Goal: Task Accomplishment & Management: Manage account settings

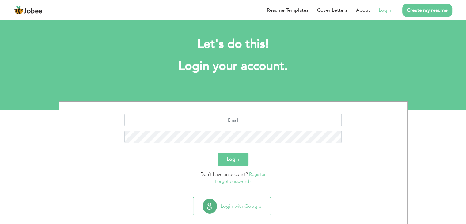
click at [388, 6] on li "Login" at bounding box center [380, 10] width 21 height 16
click at [388, 7] on link "Login" at bounding box center [385, 9] width 13 height 7
click at [274, 117] on input "text" at bounding box center [232, 120] width 217 height 12
type input "rajahaduh2j@gmail.com"
click at [232, 154] on button "Login" at bounding box center [233, 158] width 31 height 13
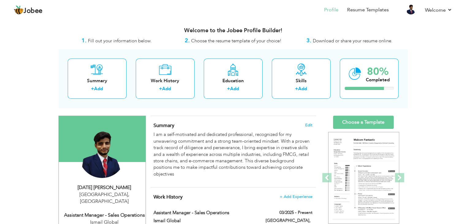
drag, startPoint x: 470, startPoint y: 0, endPoint x: 321, endPoint y: 13, distance: 149.4
click at [321, 13] on li "Profile" at bounding box center [327, 10] width 23 height 17
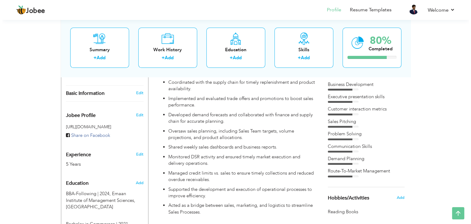
scroll to position [159, 0]
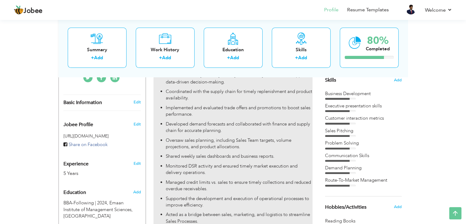
click at [279, 106] on p "Implemented and evaluated trade offers and promotions to boost sales performanc…" at bounding box center [239, 110] width 146 height 13
type input "Assistant Manager - Sales Operations"
type input "Ismail Global"
type input "03/2025"
type input "[GEOGRAPHIC_DATA]"
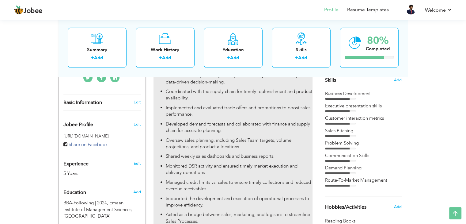
type input "[GEOGRAPHIC_DATA]"
checkbox input "true"
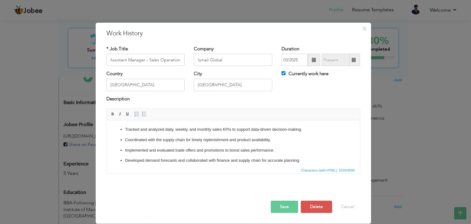
scroll to position [0, 0]
click at [142, 149] on p "Implemented and evaluated trade offers and promotions to boost sales performanc…" at bounding box center [233, 150] width 216 height 6
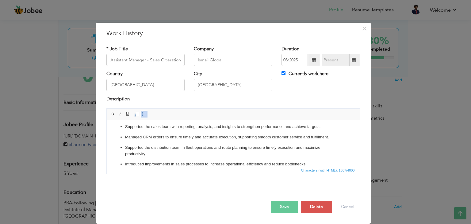
scroll to position [91, 0]
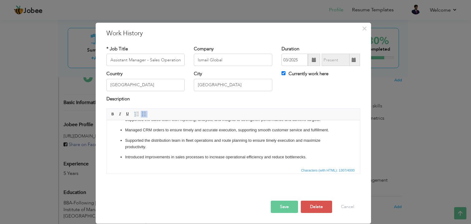
click at [292, 209] on button "Save" at bounding box center [284, 206] width 27 height 12
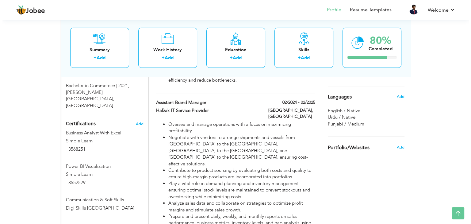
scroll to position [334, 0]
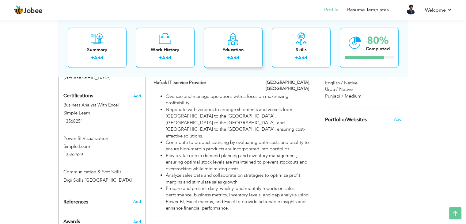
click at [222, 57] on div "+ Add" at bounding box center [233, 59] width 49 height 8
click at [241, 152] on li "Play a vital role in demand planning and inventory management, ensuring optimal…" at bounding box center [239, 162] width 146 height 20
type input "Assistant Brand Manager"
type input "Hafzak IT Service Provider"
type input "02/2024"
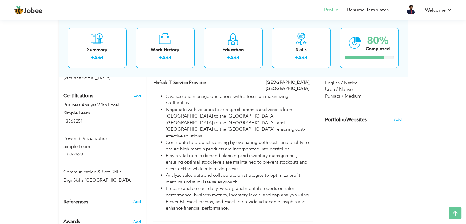
type input "02/2025"
checkbox input "false"
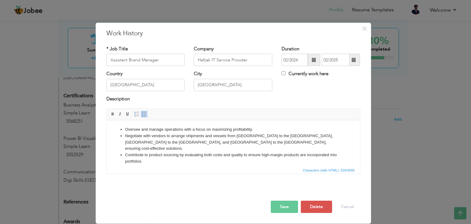
click at [168, 138] on li "Negotiate with vendors to arrange shipments and vessels from [GEOGRAPHIC_DATA] …" at bounding box center [233, 142] width 216 height 19
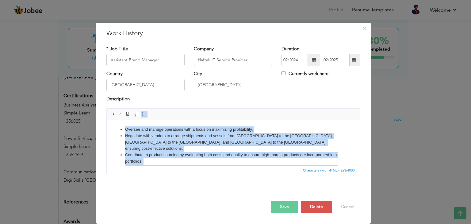
copy ul "Oversee and manage operations with a focus on maximizing profitability. Negotia…"
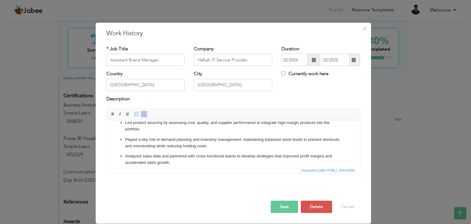
scroll to position [41, 0]
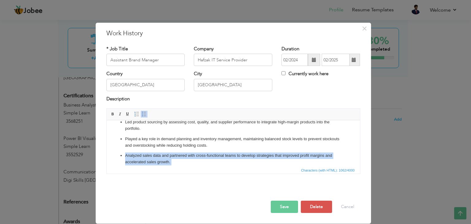
drag, startPoint x: 176, startPoint y: 160, endPoint x: 117, endPoint y: 148, distance: 60.0
click at [117, 148] on ul "Oversaw and managed operations with a strong focus on maximizing profitability …" at bounding box center [232, 136] width 241 height 103
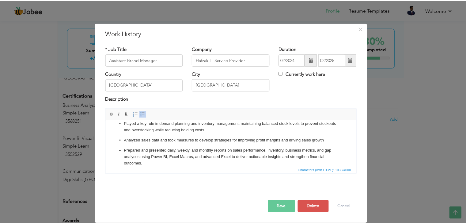
scroll to position [0, 0]
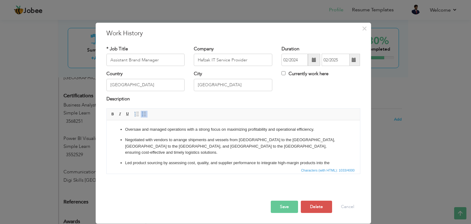
click at [294, 209] on button "Save" at bounding box center [284, 206] width 27 height 12
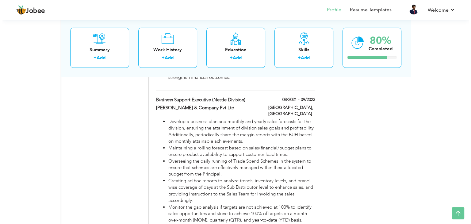
scroll to position [481, 0]
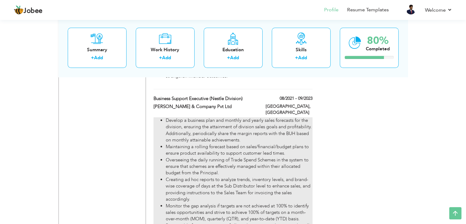
click at [240, 143] on li "Maintaining a rolling forecast based on sales/financial/budget plans to ensure …" at bounding box center [239, 149] width 146 height 13
type input "Business Support Executive (Nestle Division)"
type input "[PERSON_NAME] & Company Pvt Ltd"
type input "08/2021"
type input "09/2023"
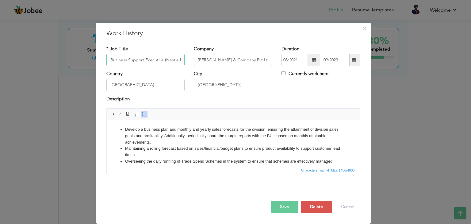
scroll to position [0, 13]
click at [234, 133] on li "Develop a business plan and monthly and yearly sales forecasts for the division…" at bounding box center [233, 135] width 216 height 19
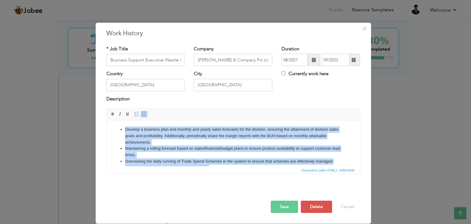
copy ul "Loremip d sitametc adip eli seddoei tem incidi utlab etdolorem ali eni adminimv…"
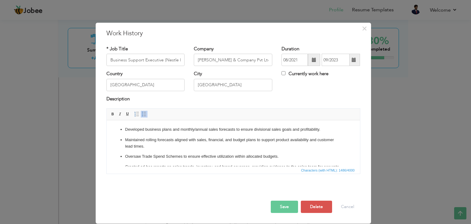
scroll to position [53, 0]
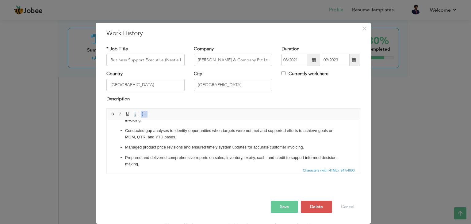
click at [287, 207] on button "Save" at bounding box center [284, 206] width 27 height 12
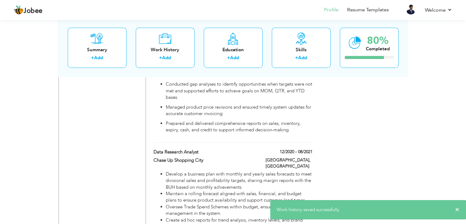
scroll to position [593, 0]
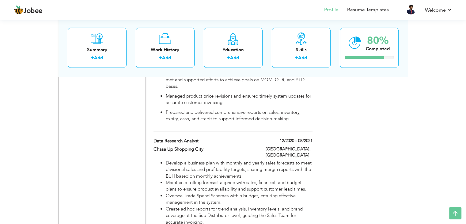
drag, startPoint x: 465, startPoint y: 121, endPoint x: 347, endPoint y: 129, distance: 118.5
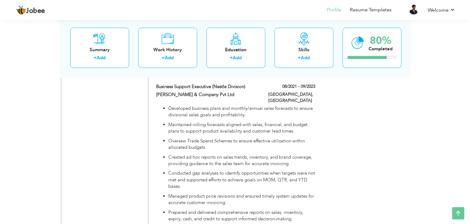
scroll to position [472, 0]
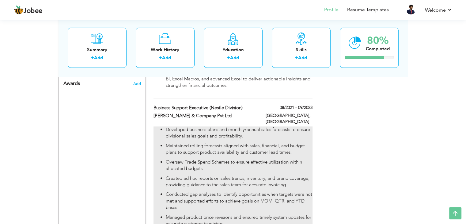
click at [255, 126] on ul "Developed business plans and monthly/annual sales forecasts to ensure divisiona…" at bounding box center [233, 184] width 159 height 117
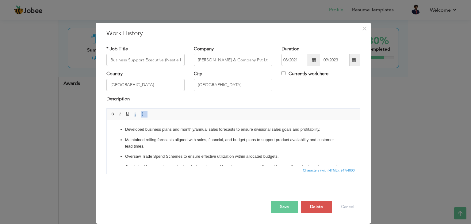
click at [237, 142] on p "Maintained rolling forecasts aligned with sales, financial, and budget plans to…" at bounding box center [233, 143] width 216 height 13
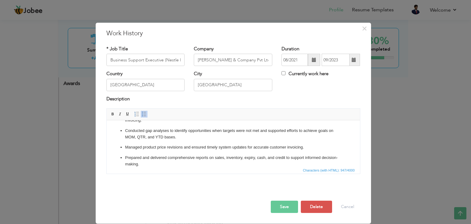
click at [281, 207] on button "Save" at bounding box center [284, 206] width 27 height 12
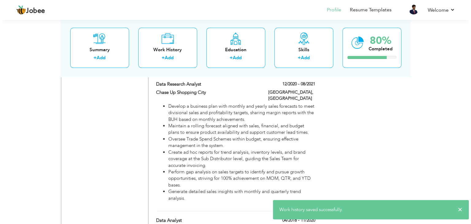
scroll to position [653, 0]
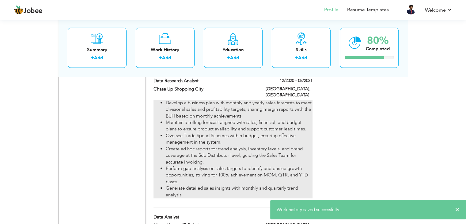
click at [233, 165] on li "Perform gap analysis on sales targets to identify and pursue growth opportuniti…" at bounding box center [239, 175] width 146 height 20
type input "Data Research Analyst"
type input "Chase Up Shopping City"
type input "12/2020"
type input "08/2021"
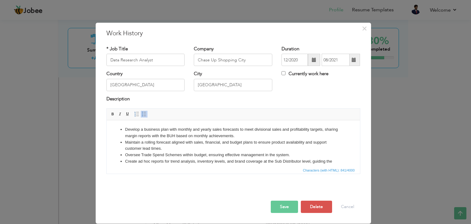
click at [248, 124] on html "Develop a business plan with monthly and yearly sales forecasts to meet divisio…" at bounding box center [232, 158] width 253 height 76
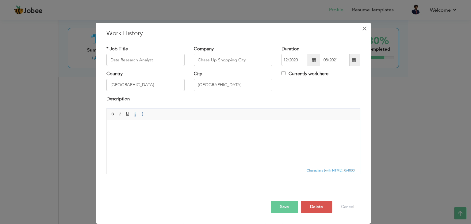
click at [363, 26] on span "×" at bounding box center [364, 28] width 5 height 11
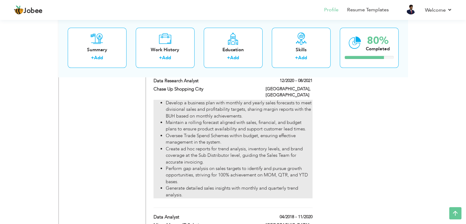
click at [265, 132] on li "Oversee Trade Spend Schemes within budget, ensuring effective management in the…" at bounding box center [239, 138] width 146 height 13
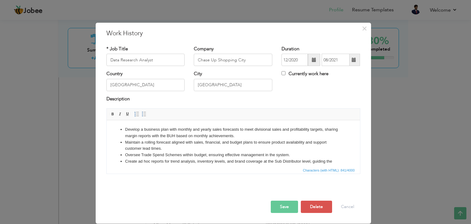
click at [230, 147] on li "Maintain a rolling forecast aligned with sales, financial, and budget plans to …" at bounding box center [233, 145] width 216 height 13
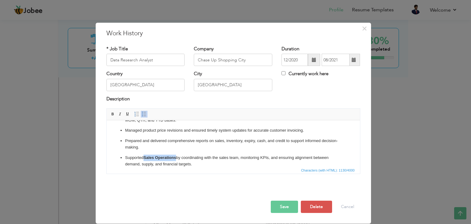
drag, startPoint x: 176, startPoint y: 158, endPoint x: 145, endPoint y: 156, distance: 31.7
click at [145, 156] on p "Supported Sales Operations by coordinating with the sales team, monitoring KPIs…" at bounding box center [233, 160] width 216 height 13
click at [291, 209] on button "Save" at bounding box center [284, 206] width 27 height 12
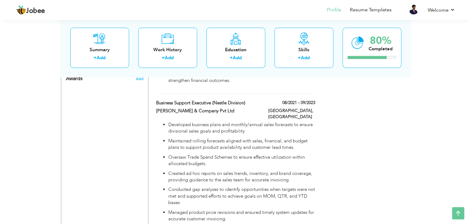
scroll to position [482, 0]
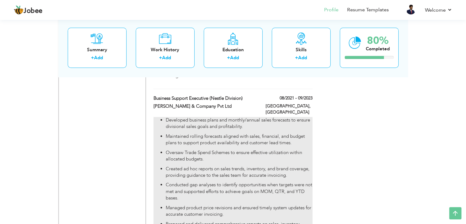
click at [246, 133] on p "Maintained rolling forecasts aligned with sales, financial, and budget plans to…" at bounding box center [239, 139] width 146 height 13
type input "Business Support Executive (Nestle Division)"
type input "[PERSON_NAME] & Company Pvt Ltd"
type input "08/2021"
type input "09/2023"
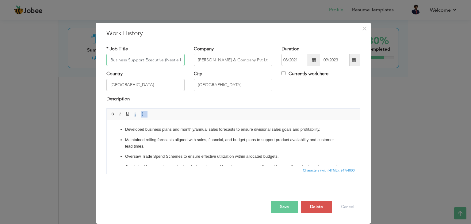
paste input "Developed business plans and monthly/annual sales foreca"
click at [230, 142] on p "Maintained rolling forecasts aligned with sales, financial, and budget plans to…" at bounding box center [233, 143] width 216 height 13
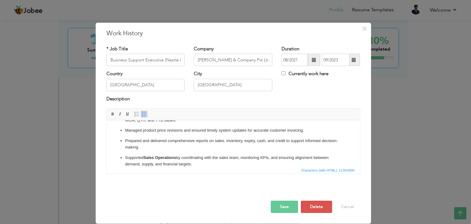
click at [288, 211] on button "Save" at bounding box center [284, 206] width 27 height 12
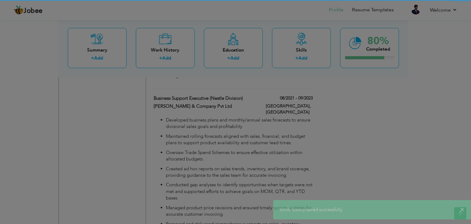
scroll to position [0, 0]
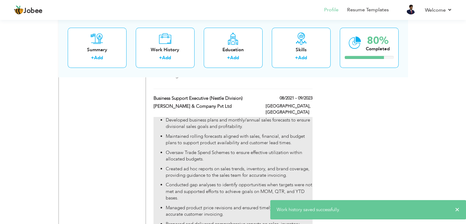
click at [269, 181] on p "Conducted gap analyses to identify opportunities when targets were not met and …" at bounding box center [239, 191] width 146 height 20
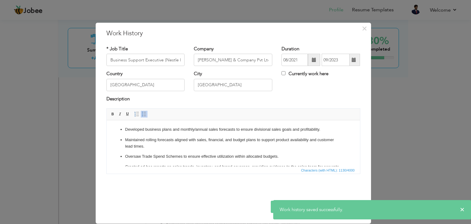
scroll to position [77, 0]
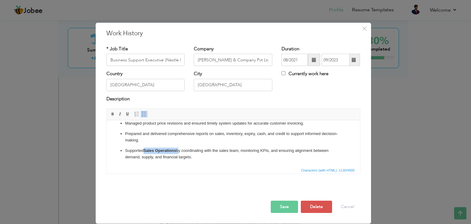
drag, startPoint x: 178, startPoint y: 150, endPoint x: 145, endPoint y: 147, distance: 33.8
click at [145, 147] on p "Supported Sales Operations by coordinating with the sales team, monitoring KPIs…" at bounding box center [233, 153] width 216 height 13
click at [275, 207] on button "Save" at bounding box center [284, 206] width 27 height 12
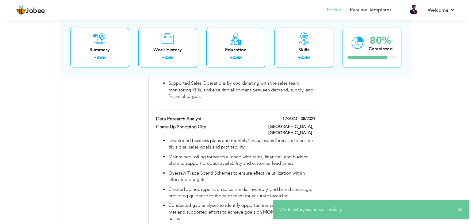
scroll to position [637, 0]
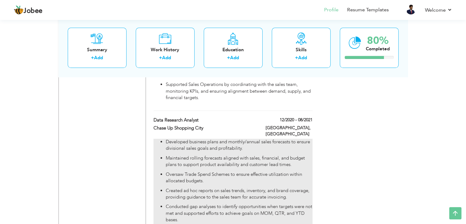
click at [230, 139] on p "Developed business plans and monthly/annual sales forecasts to ensure divisiona…" at bounding box center [239, 145] width 146 height 13
type input "Data Research Analyst"
type input "Chase Up Shopping City"
type input "12/2020"
type input "08/2021"
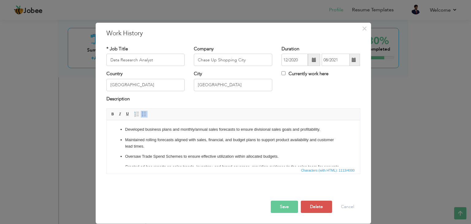
click at [208, 116] on span "Editor toolbars Basic Styles Bold Italic Underline Paragraph Insert/Remove Numb…" at bounding box center [233, 114] width 253 height 12
click at [203, 131] on p "Developed business plans and monthly/annual sales forecasts to ensure divisiona…" at bounding box center [233, 129] width 216 height 6
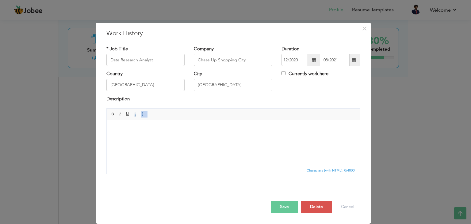
scroll to position [32, 0]
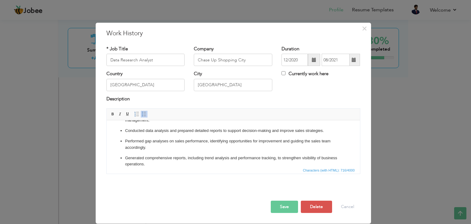
click at [283, 202] on button "Save" at bounding box center [284, 206] width 27 height 12
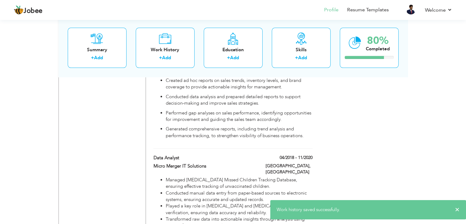
scroll to position [799, 0]
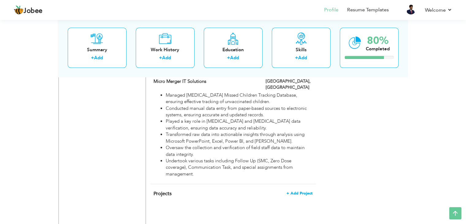
click at [306, 191] on span "+ Add Project" at bounding box center [300, 193] width 26 height 4
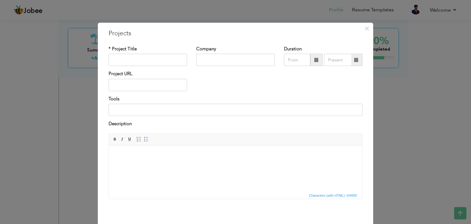
click at [170, 154] on body at bounding box center [235, 154] width 241 height 6
click at [365, 32] on span "×" at bounding box center [366, 28] width 5 height 11
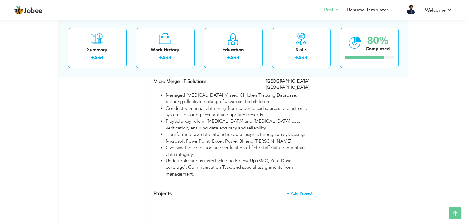
scroll to position [604, 0]
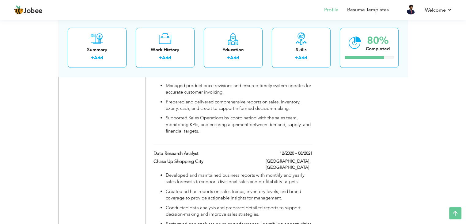
drag, startPoint x: 462, startPoint y: 113, endPoint x: 456, endPoint y: 78, distance: 35.5
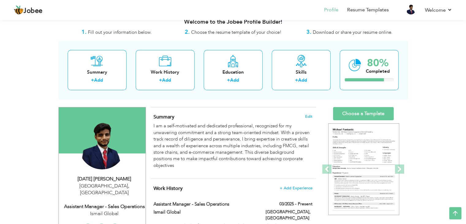
scroll to position [0, 0]
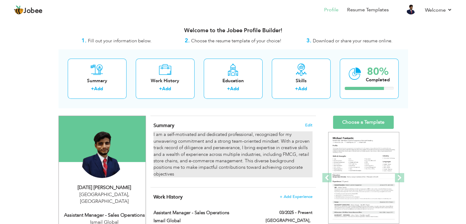
click at [169, 158] on p "I am a self-motivated and dedicated professional, recognized for my unwavering …" at bounding box center [233, 154] width 159 height 46
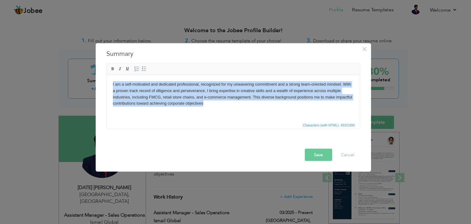
copy p "I am a self-motivated and dedicated professional, recognized for my unwavering …"
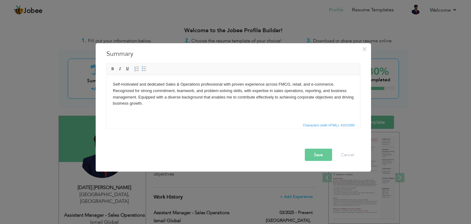
click at [322, 155] on button "Save" at bounding box center [318, 155] width 27 height 12
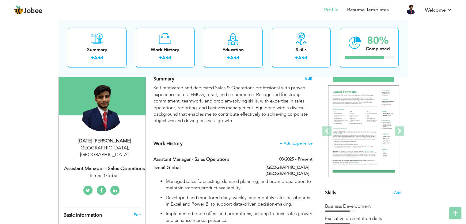
scroll to position [21, 0]
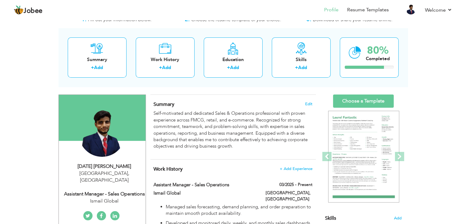
drag, startPoint x: 465, startPoint y: 36, endPoint x: 470, endPoint y: 98, distance: 63.1
click at [466, 98] on html "Jobee Profile Resume Templates Resume Templates Cover Letters About My Resume W…" at bounding box center [233, 91] width 466 height 224
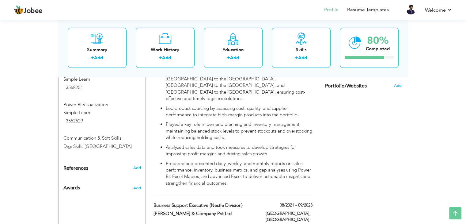
scroll to position [375, 0]
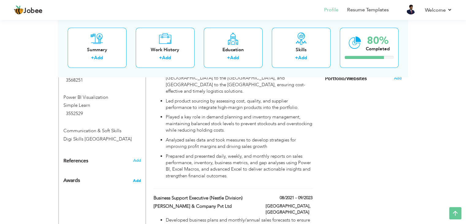
click at [136, 178] on span "Add" at bounding box center [137, 181] width 8 height 6
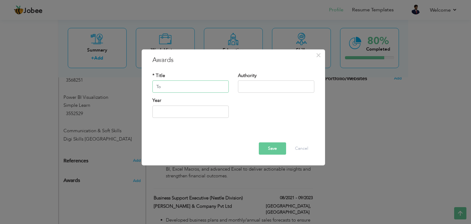
type input "T"
type input "B"
click at [194, 124] on div "* Title Best Employee of the Authority Year" at bounding box center [233, 97] width 171 height 59
click at [210, 78] on div "* Title Best Employee of the" at bounding box center [190, 82] width 76 height 20
click at [210, 81] on input "Best Employee of the" at bounding box center [190, 87] width 76 height 12
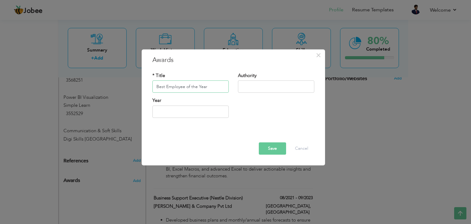
type input "Best Employee of the Year"
type input "MicroMerger IT Solutions"
type input "2025"
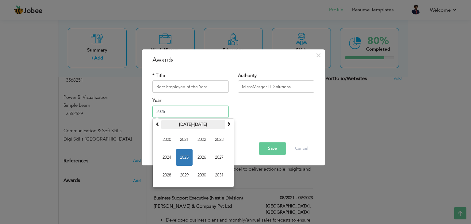
click at [196, 124] on th "[DATE]-[DATE]" at bounding box center [193, 124] width 64 height 9
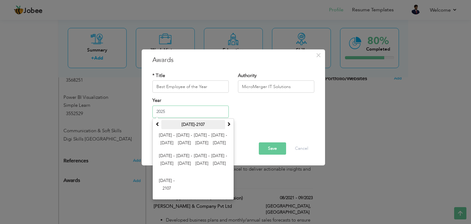
click at [201, 123] on th "[DATE]-2107" at bounding box center [193, 124] width 64 height 9
click at [226, 124] on th at bounding box center [228, 124] width 7 height 9
click at [159, 124] on span at bounding box center [157, 124] width 4 height 4
click at [231, 125] on th at bounding box center [228, 124] width 7 height 9
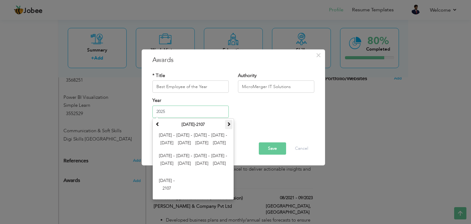
click at [231, 125] on th at bounding box center [228, 124] width 7 height 9
click at [232, 125] on th at bounding box center [228, 124] width 7 height 9
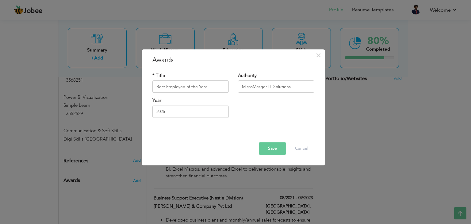
click at [314, 144] on div "Save Delete Cancel" at bounding box center [233, 148] width 171 height 12
click at [311, 145] on button "Cancel" at bounding box center [301, 148] width 25 height 12
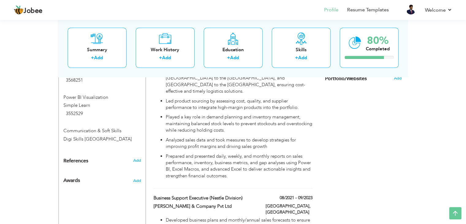
scroll to position [180, 0]
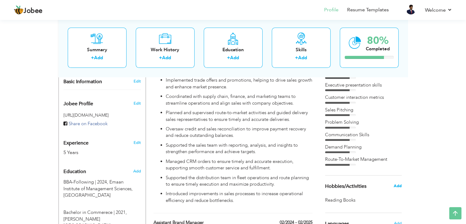
click at [395, 188] on span "Add" at bounding box center [397, 186] width 8 height 6
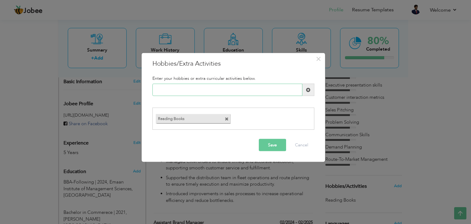
click at [189, 92] on input "text" at bounding box center [227, 90] width 150 height 12
click at [305, 144] on button "Cancel" at bounding box center [301, 145] width 25 height 12
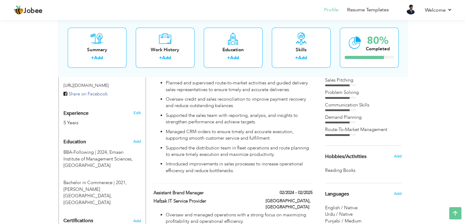
scroll to position [155, 0]
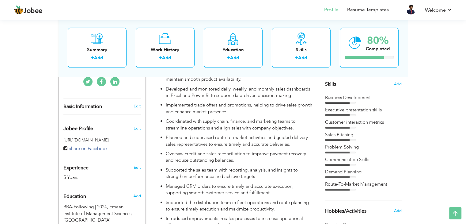
click at [400, 83] on span "Add" at bounding box center [398, 84] width 8 height 6
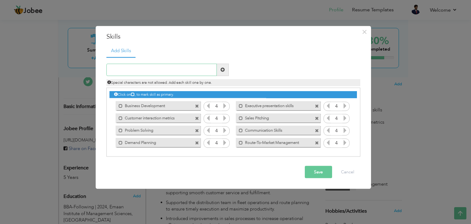
type input "B"
type input "S"
type input "Sales Operations"
click at [227, 69] on span at bounding box center [223, 69] width 12 height 12
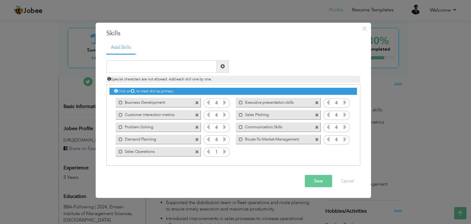
click at [319, 177] on button "Save" at bounding box center [318, 181] width 27 height 12
click at [222, 152] on icon at bounding box center [225, 152] width 6 height 6
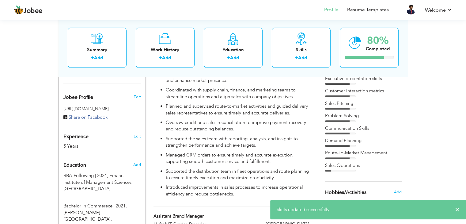
scroll to position [190, 0]
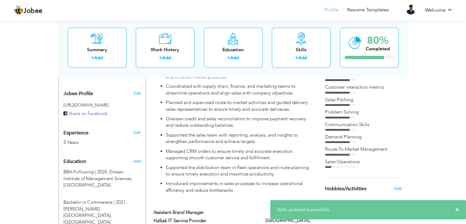
click at [356, 163] on div "Sales Operations" at bounding box center [363, 161] width 77 height 6
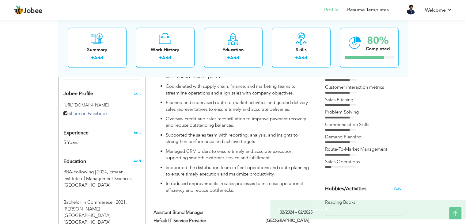
click at [368, 80] on div "Executive presentation skills" at bounding box center [363, 76] width 77 height 9
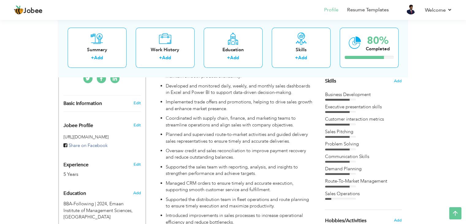
scroll to position [153, 0]
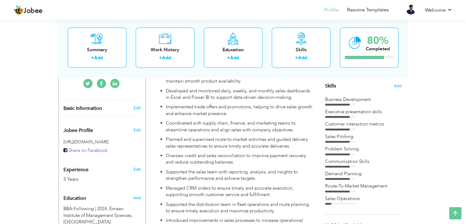
click at [371, 109] on div "Executive presentation skills" at bounding box center [363, 111] width 77 height 6
click at [393, 87] on div "Skills Add" at bounding box center [363, 25] width 77 height 127
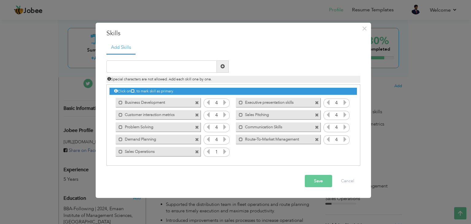
click at [224, 153] on icon at bounding box center [225, 152] width 6 height 6
click at [319, 182] on button "Save" at bounding box center [318, 181] width 27 height 12
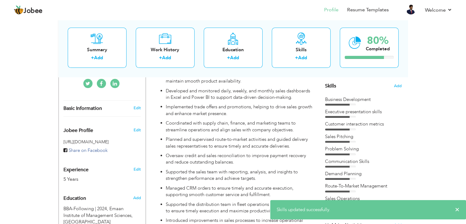
scroll to position [0, 0]
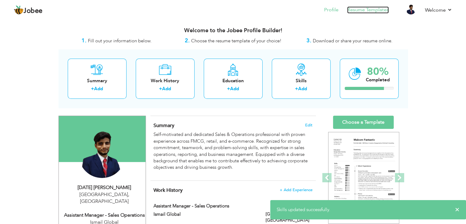
click at [363, 8] on link "Resume Templates" at bounding box center [368, 9] width 42 height 7
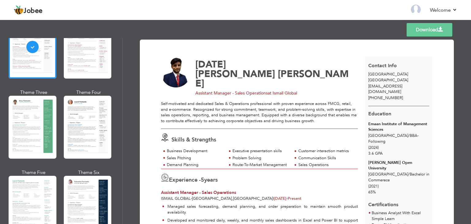
scroll to position [79, 0]
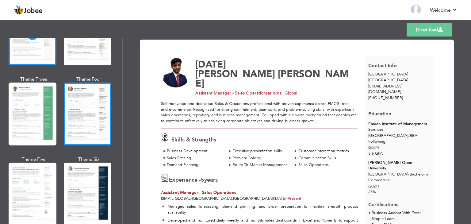
click at [105, 91] on div at bounding box center [88, 113] width 48 height 63
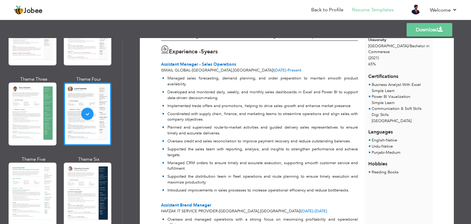
scroll to position [126, 0]
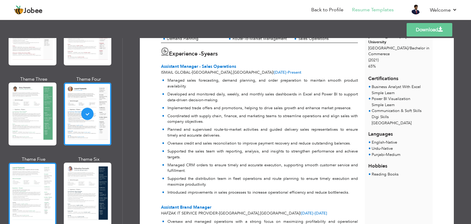
click at [22, 192] on div at bounding box center [33, 193] width 48 height 63
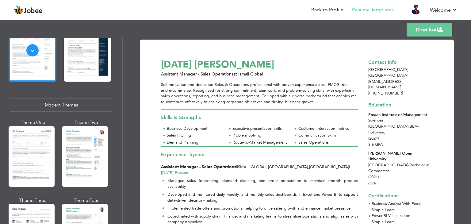
scroll to position [226, 0]
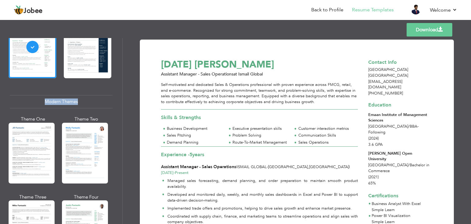
drag, startPoint x: 120, startPoint y: 83, endPoint x: 120, endPoint y: 92, distance: 8.9
click at [120, 92] on div "Professional Themes Theme One Theme Two Theme Three Theme Six" at bounding box center [61, 131] width 122 height 186
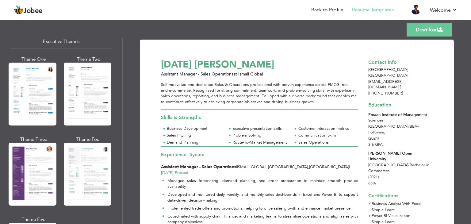
scroll to position [471, 0]
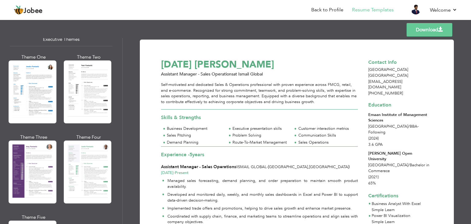
click at [122, 124] on div "Professional Themes Theme One Theme Two Theme Three Theme Four Theme Five" at bounding box center [61, 131] width 123 height 186
drag, startPoint x: 122, startPoint y: 124, endPoint x: 122, endPoint y: 133, distance: 8.9
click at [122, 133] on div "Professional Themes Theme One Theme Two Theme Three Theme Four Theme Five" at bounding box center [61, 131] width 123 height 186
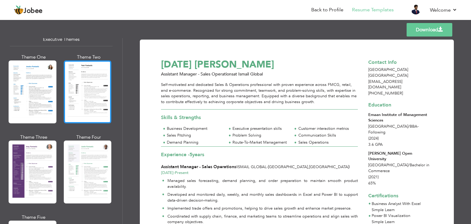
click at [85, 76] on div at bounding box center [88, 91] width 48 height 63
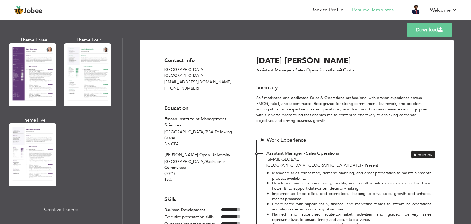
scroll to position [571, 0]
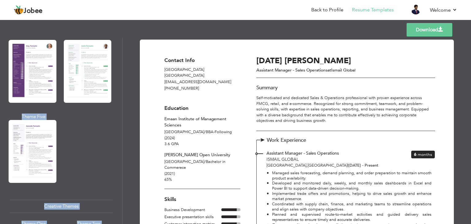
drag, startPoint x: 122, startPoint y: 134, endPoint x: 127, endPoint y: 156, distance: 22.3
click at [127, 156] on div "Professional Themes Theme One Theme Two Theme Three Theme Four" at bounding box center [235, 131] width 471 height 186
drag, startPoint x: 120, startPoint y: 138, endPoint x: 120, endPoint y: 159, distance: 21.5
click at [120, 159] on div "Professional Themes Theme One Theme Two Theme Three Theme Six" at bounding box center [61, 131] width 122 height 186
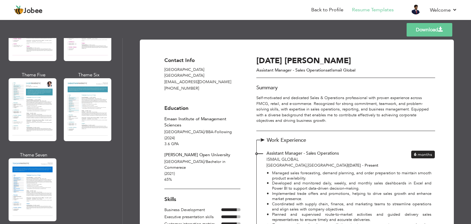
scroll to position [751, 0]
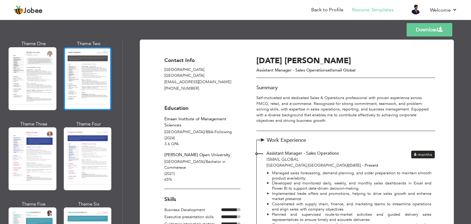
click at [93, 89] on div at bounding box center [88, 78] width 48 height 63
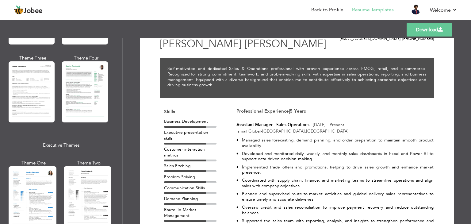
scroll to position [325, 0]
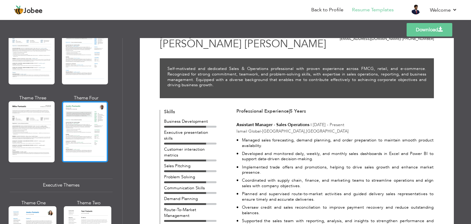
click at [96, 112] on div at bounding box center [85, 131] width 46 height 61
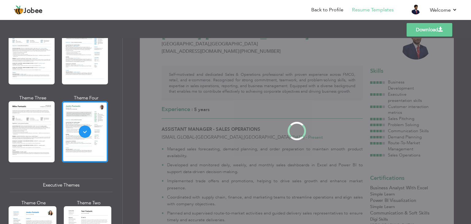
scroll to position [0, 0]
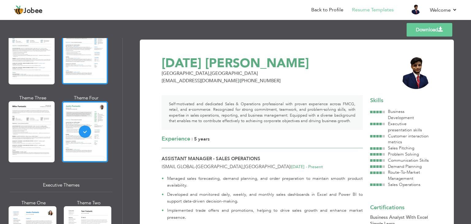
click at [89, 48] on div at bounding box center [85, 54] width 46 height 61
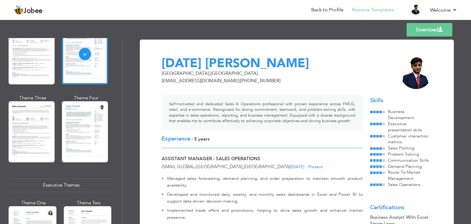
drag, startPoint x: 123, startPoint y: 105, endPoint x: 123, endPoint y: 112, distance: 6.7
click at [123, 112] on div "Download Raja Muhammad Hamza Azrar Karachi , Pakistan rajahaduh2j@gmail.com | +…" at bounding box center [297, 131] width 348 height 186
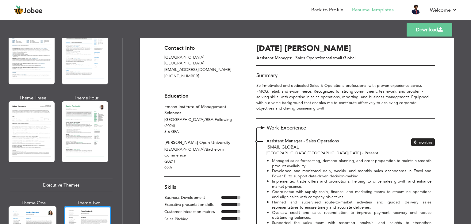
scroll to position [13, 0]
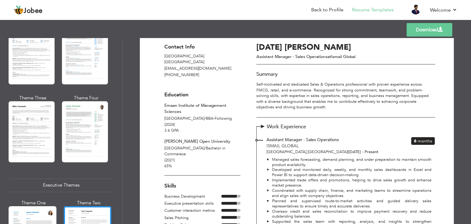
drag, startPoint x: 120, startPoint y: 106, endPoint x: 121, endPoint y: 112, distance: 6.2
click at [121, 112] on div "Professional Themes Theme One Theme Two Theme Three Theme Six" at bounding box center [61, 131] width 122 height 186
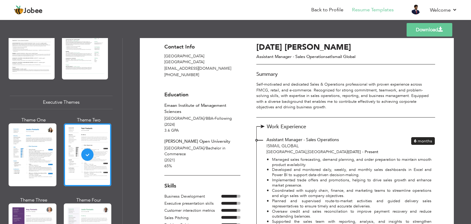
scroll to position [424, 0]
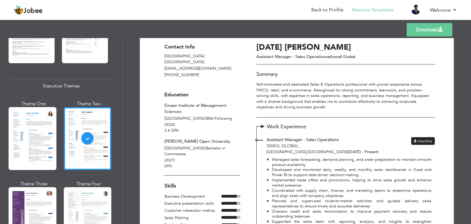
drag, startPoint x: 121, startPoint y: 123, endPoint x: 28, endPoint y: 117, distance: 93.1
click at [28, 117] on div at bounding box center [33, 138] width 48 height 63
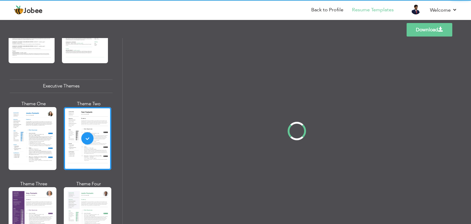
click at [28, 117] on div "Professional Themes Theme One Theme Two Theme Three Theme Four" at bounding box center [235, 131] width 471 height 186
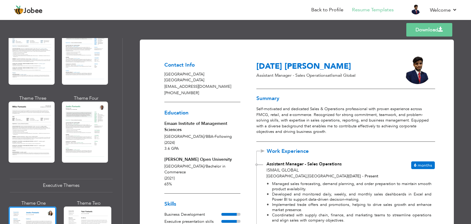
scroll to position [282, 0]
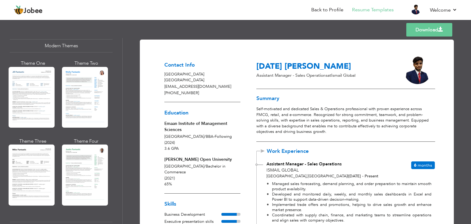
drag, startPoint x: 120, startPoint y: 100, endPoint x: 115, endPoint y: 71, distance: 29.2
click at [115, 71] on div "Professional Themes Theme One Theme Two Theme Three Theme Six" at bounding box center [61, 131] width 122 height 186
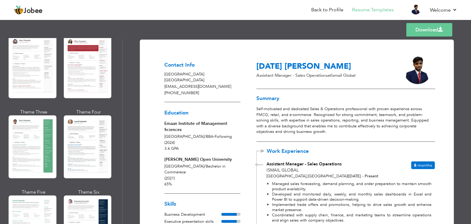
drag, startPoint x: 118, startPoint y: 53, endPoint x: 118, endPoint y: 39, distance: 13.8
click at [118, 39] on div "Professional Themes Theme One Theme Two Theme Three Theme Six" at bounding box center [61, 131] width 122 height 186
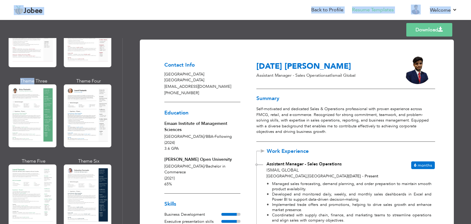
drag, startPoint x: 118, startPoint y: 39, endPoint x: 129, endPoint y: 226, distance: 187.6
click at [129, 223] on html "Jobee Back to Profile Resume Templates Resume Templates Cover Letters About My …" at bounding box center [235, 112] width 471 height 224
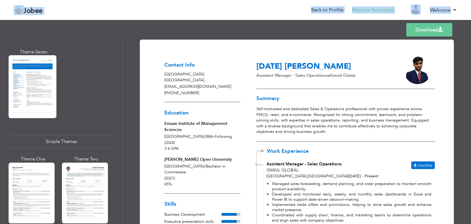
scroll to position [1064, 0]
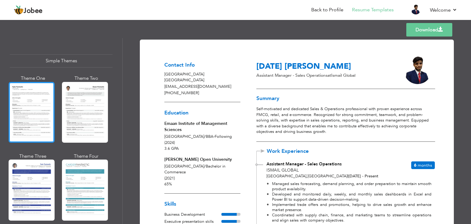
click at [43, 103] on div at bounding box center [32, 112] width 46 height 61
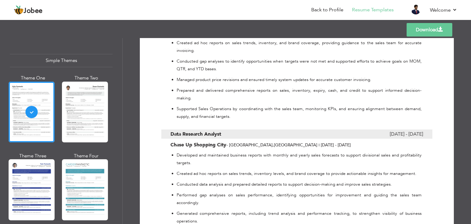
scroll to position [727, 0]
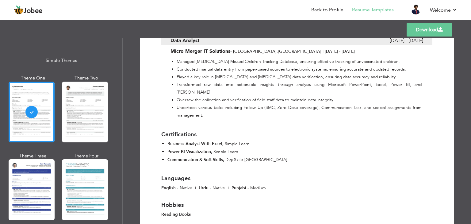
click at [430, 34] on link "Download" at bounding box center [429, 29] width 46 height 13
